Goal: Task Accomplishment & Management: Use online tool/utility

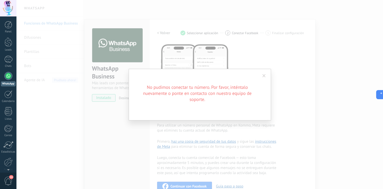
scroll to position [74, 0]
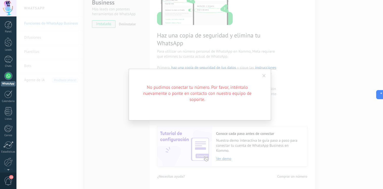
click at [176, 30] on div "No pudimos conectar tu número. Por favor, inténtalo nuevamente o ponte en conta…" at bounding box center [199, 94] width 366 height 189
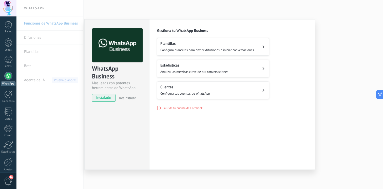
click at [186, 91] on span "Configura tus cuentas de WhatsApp" at bounding box center [185, 93] width 50 height 4
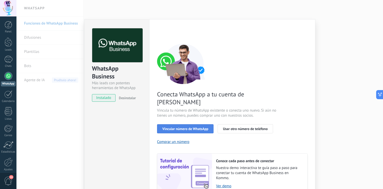
click at [202, 127] on span "Vincular número de WhatsApp" at bounding box center [185, 129] width 46 height 4
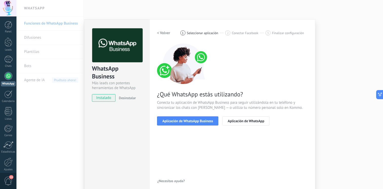
click at [240, 115] on div "¿Qué WhatsApp estás utilizando? Conecta tu aplicación de WhatsApp Business para…" at bounding box center [232, 85] width 150 height 82
click at [240, 116] on div "¿Qué WhatsApp estás utilizando? Conecta tu aplicación de WhatsApp Business para…" at bounding box center [232, 85] width 150 height 82
click at [239, 117] on button "Aplicación de WhatsApp" at bounding box center [245, 120] width 47 height 9
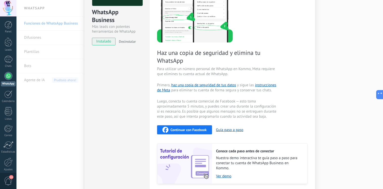
scroll to position [74, 0]
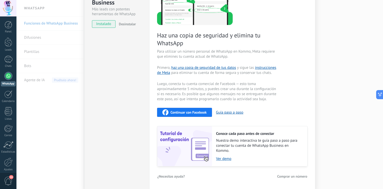
click at [199, 106] on div "Haz una copia de seguridad y elimina tu WhatsApp Para utilizar un número person…" at bounding box center [232, 68] width 150 height 197
click at [194, 113] on span "Continuar con Facebook" at bounding box center [188, 113] width 36 height 4
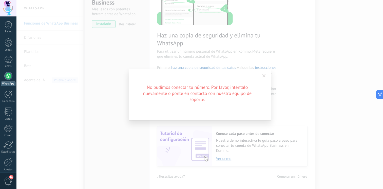
click at [262, 77] on span at bounding box center [263, 76] width 3 height 4
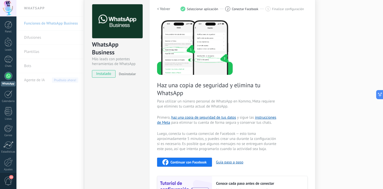
scroll to position [0, 0]
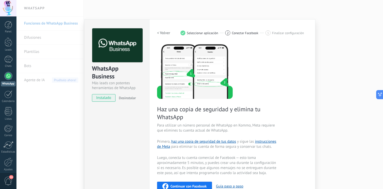
click at [325, 46] on div "WhatsApp Business Más leads con potentes herramientas de WhatsApp instalado Des…" at bounding box center [199, 94] width 366 height 189
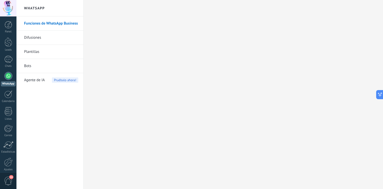
click at [60, 25] on link "Funciones de WhatsApp Business" at bounding box center [51, 23] width 54 height 14
click at [11, 14] on div at bounding box center [8, 8] width 16 height 16
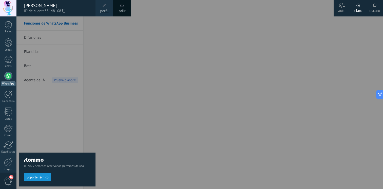
click at [11, 14] on div at bounding box center [8, 8] width 16 height 16
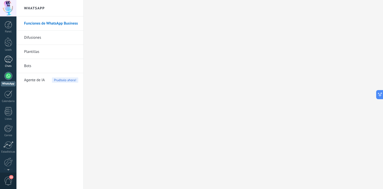
click at [9, 60] on div at bounding box center [8, 59] width 8 height 7
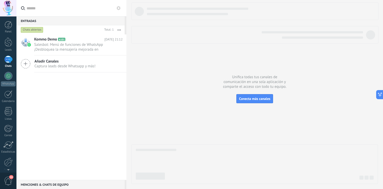
click at [50, 69] on div "Añadir Canales Captura leads desde Whatsapp y más!" at bounding box center [71, 63] width 110 height 17
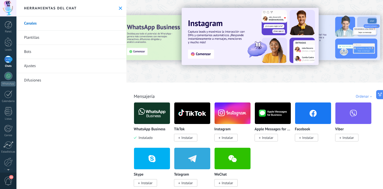
click at [141, 104] on img at bounding box center [152, 113] width 36 height 25
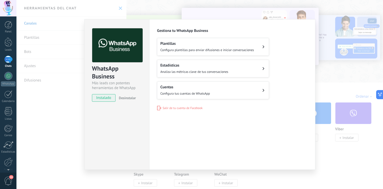
click at [45, 91] on div "WhatsApp Business Más leads con potentes herramientas de WhatsApp instalado Des…" at bounding box center [199, 94] width 366 height 189
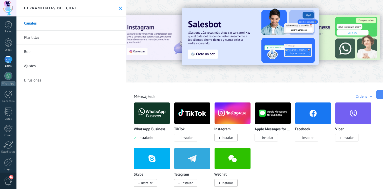
click at [57, 35] on link "Plantillas" at bounding box center [71, 38] width 110 height 14
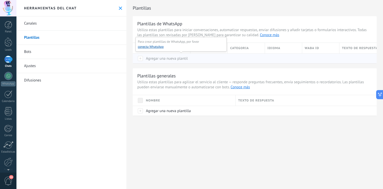
click at [162, 58] on span "Agregar una nueva plantilla" at bounding box center [168, 58] width 45 height 5
click at [80, 47] on link "Bots" at bounding box center [71, 52] width 110 height 14
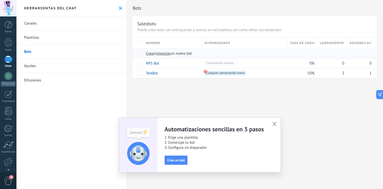
click at [153, 52] on span "Crear" at bounding box center [150, 53] width 9 height 5
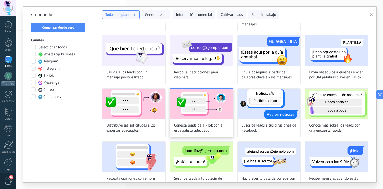
scroll to position [186, 0]
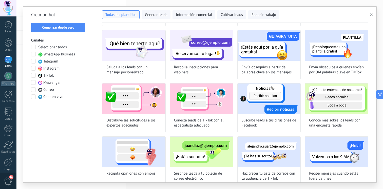
click at [368, 13] on button "button" at bounding box center [372, 15] width 8 height 6
